Goal: Navigation & Orientation: Find specific page/section

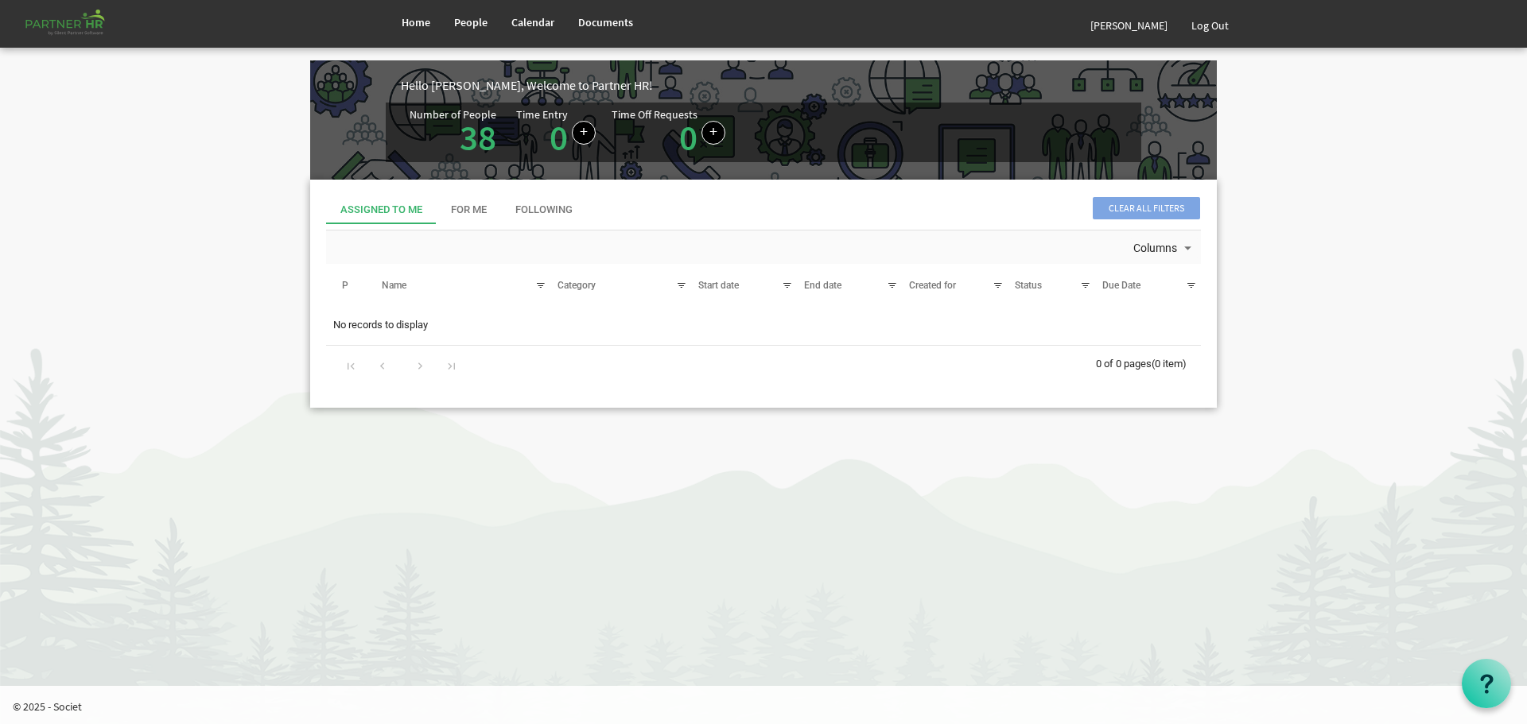
click at [227, 178] on body "Home People Calendar" at bounding box center [763, 217] width 1527 height 435
click at [1315, 160] on body "Home People Calendar" at bounding box center [763, 217] width 1527 height 435
drag, startPoint x: 663, startPoint y: 475, endPoint x: 654, endPoint y: 474, distance: 9.7
click at [656, 475] on html "Home People Calendar" at bounding box center [763, 362] width 1527 height 724
drag, startPoint x: 1382, startPoint y: 217, endPoint x: 1366, endPoint y: 235, distance: 23.6
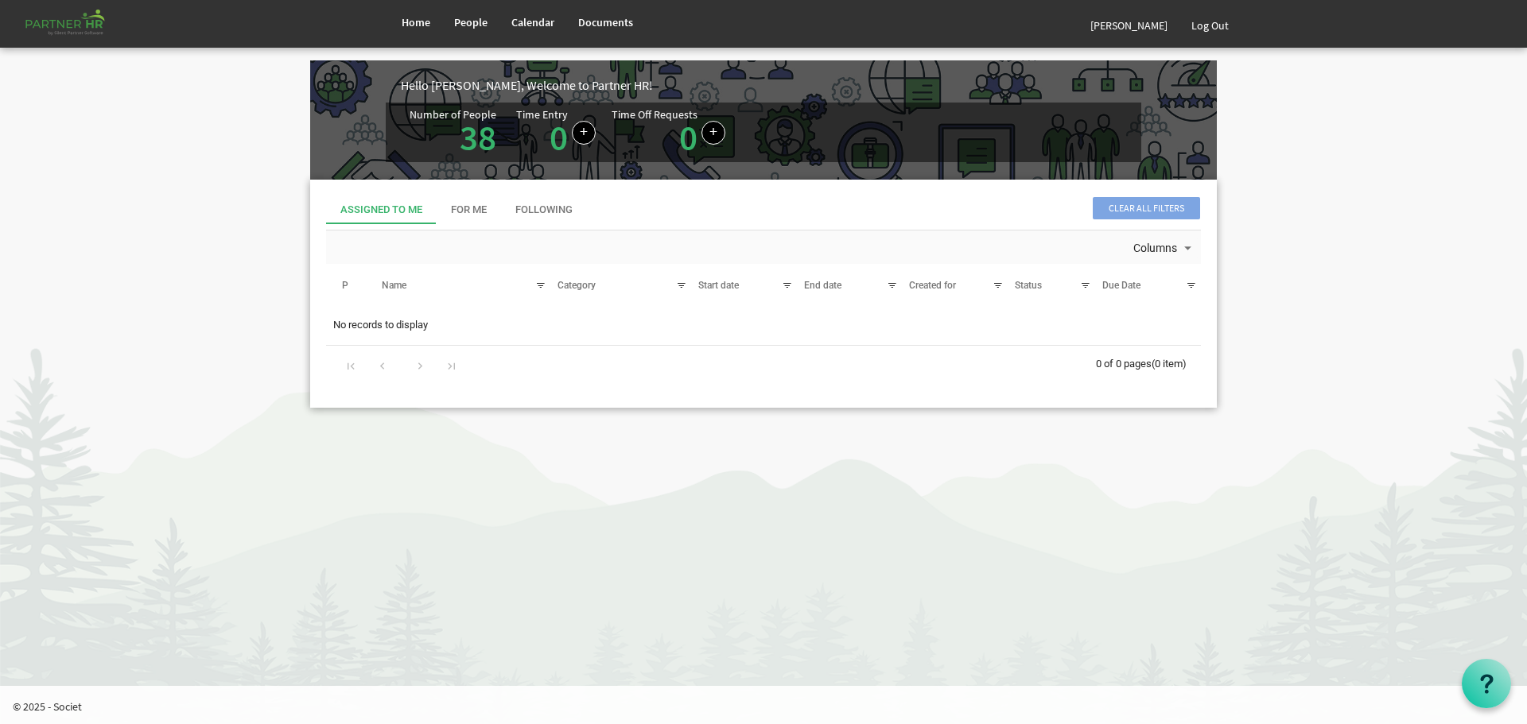
click at [1381, 218] on body "Home People Calendar" at bounding box center [763, 217] width 1527 height 435
